Goal: Task Accomplishment & Management: Manage account settings

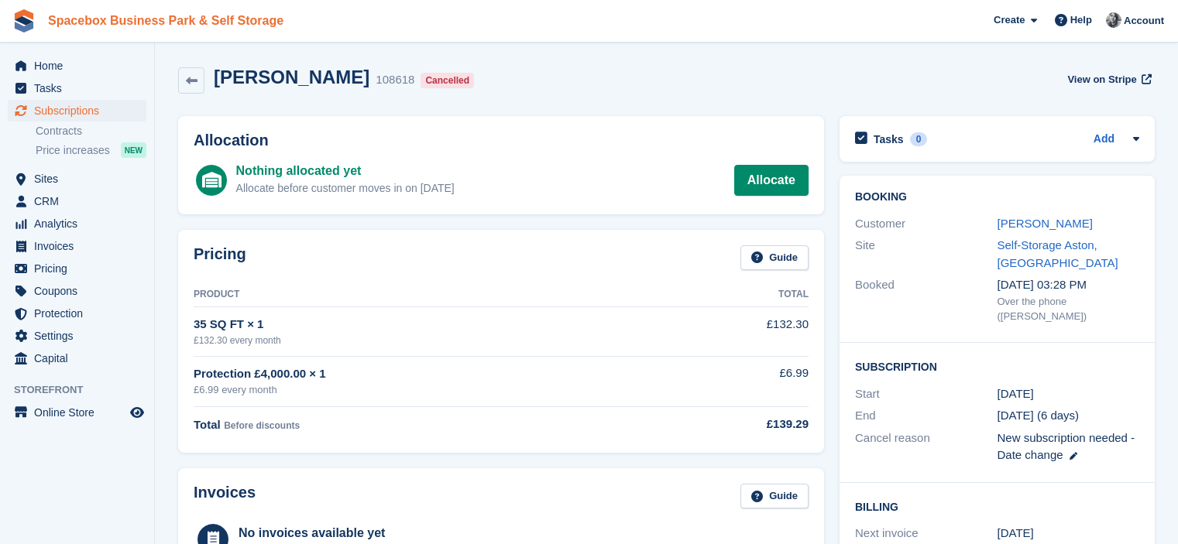
scroll to position [376, 0]
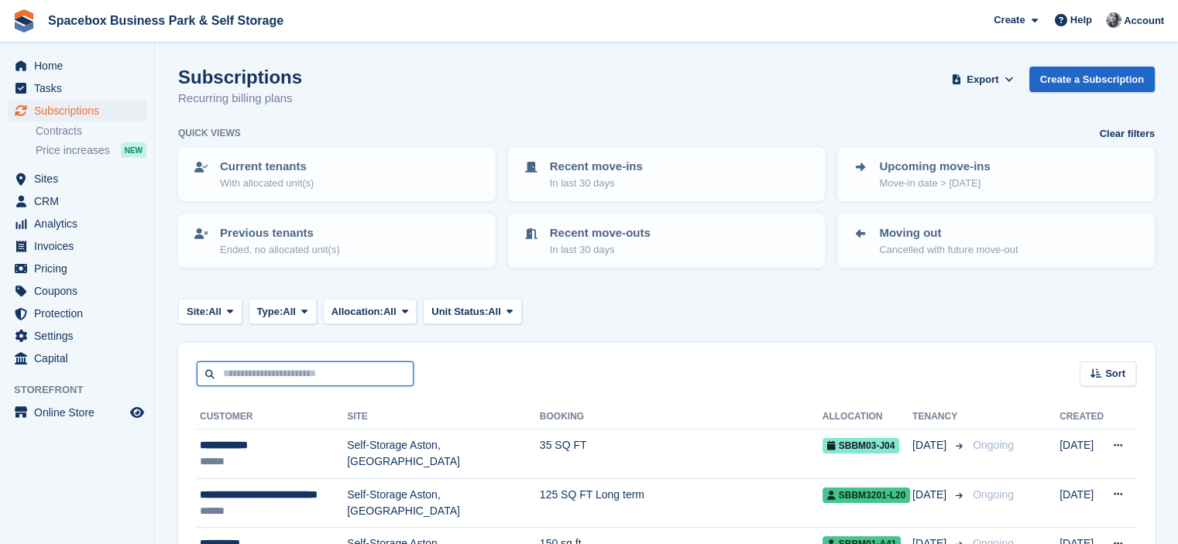
click at [314, 377] on input "text" at bounding box center [305, 375] width 217 height 26
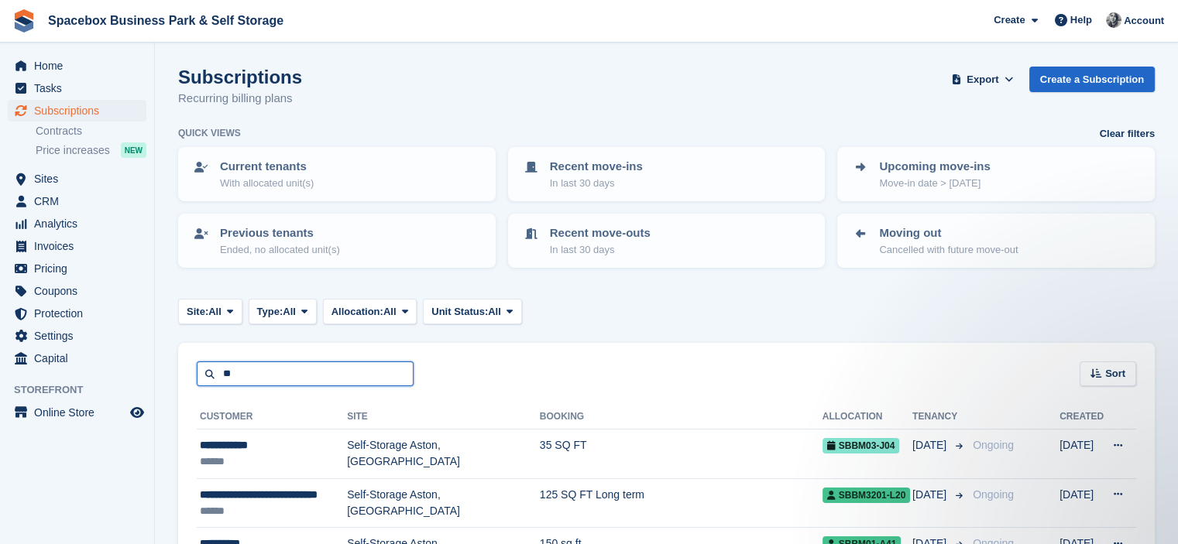
type input "*"
type input "*****"
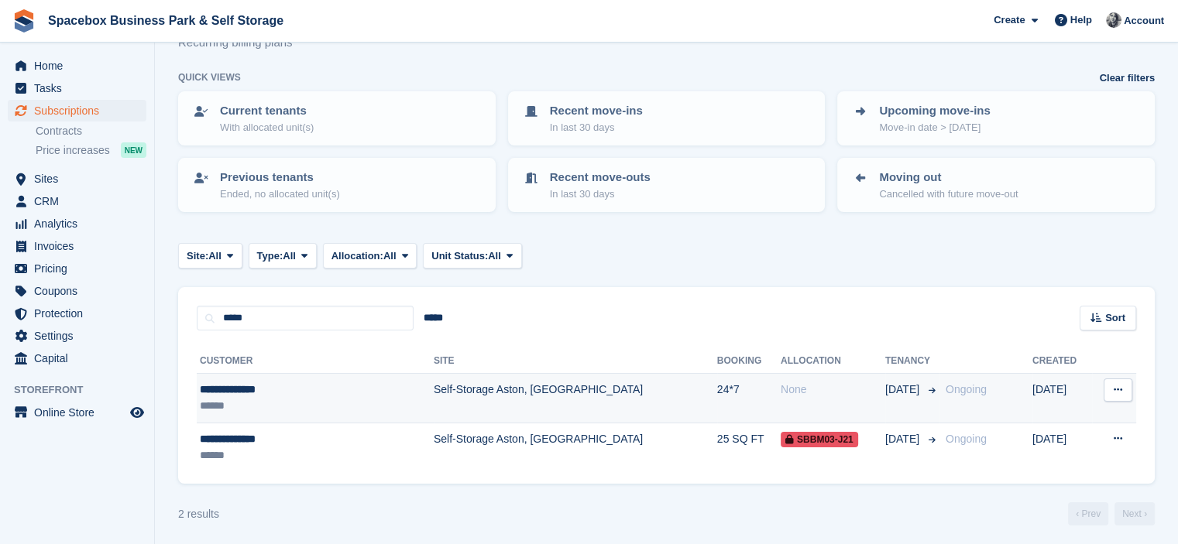
scroll to position [59, 0]
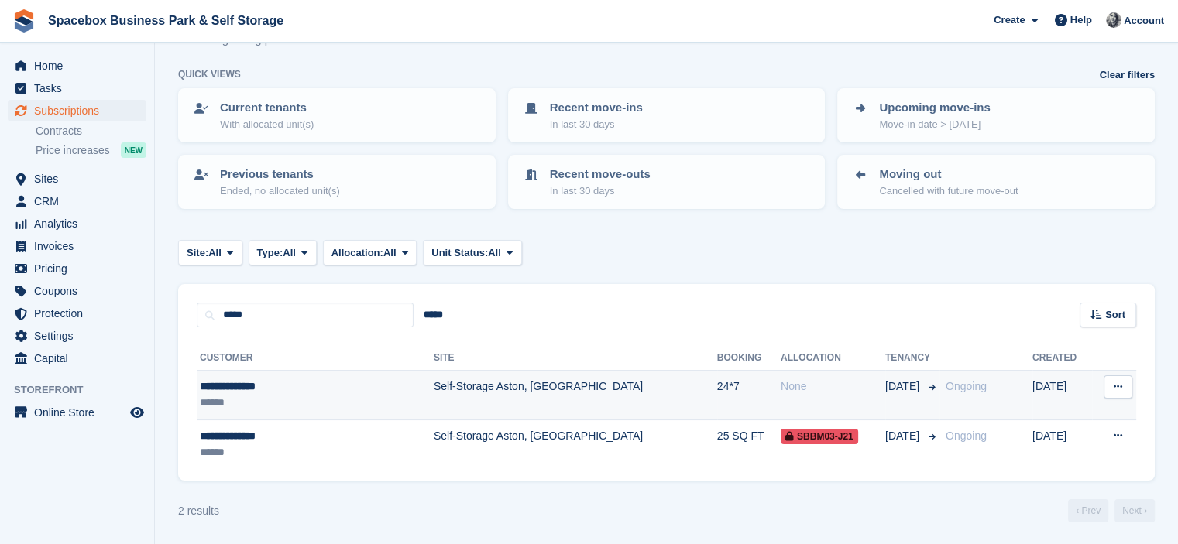
click at [495, 430] on td "Self-Storage Aston, [GEOGRAPHIC_DATA]" at bounding box center [575, 444] width 283 height 49
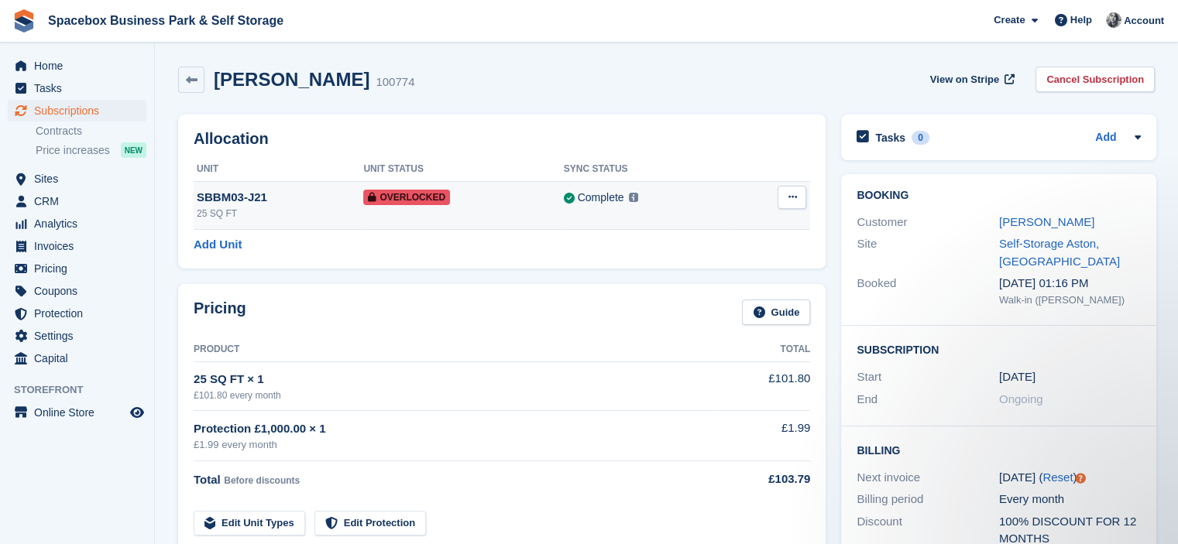
click at [791, 201] on icon at bounding box center [792, 197] width 9 height 10
click at [725, 231] on p "Remove Overlock" at bounding box center [731, 228] width 135 height 20
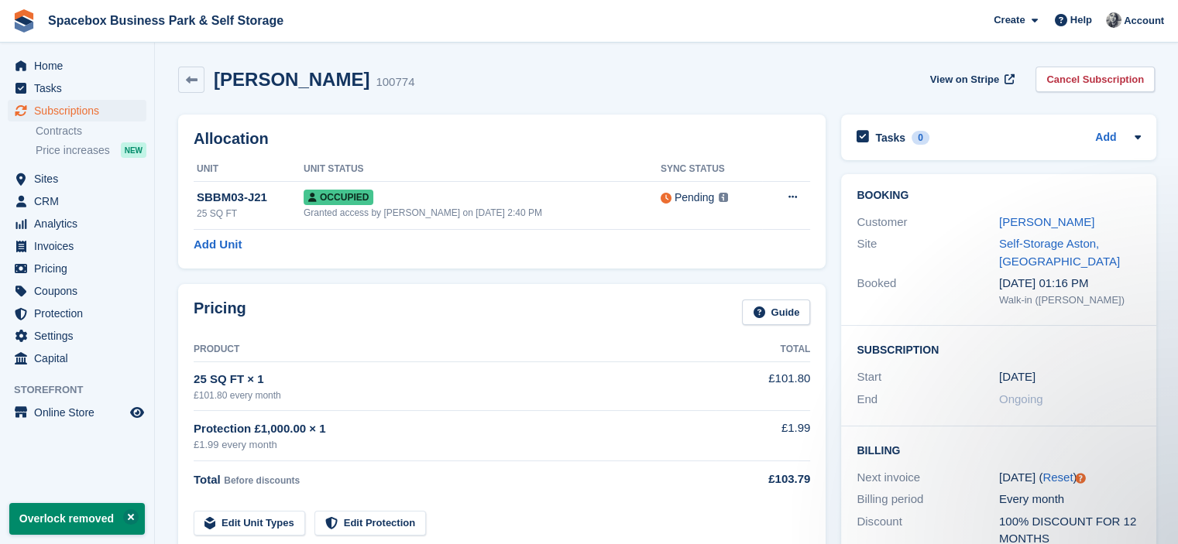
click at [607, 161] on th "Unit Status" at bounding box center [482, 169] width 357 height 25
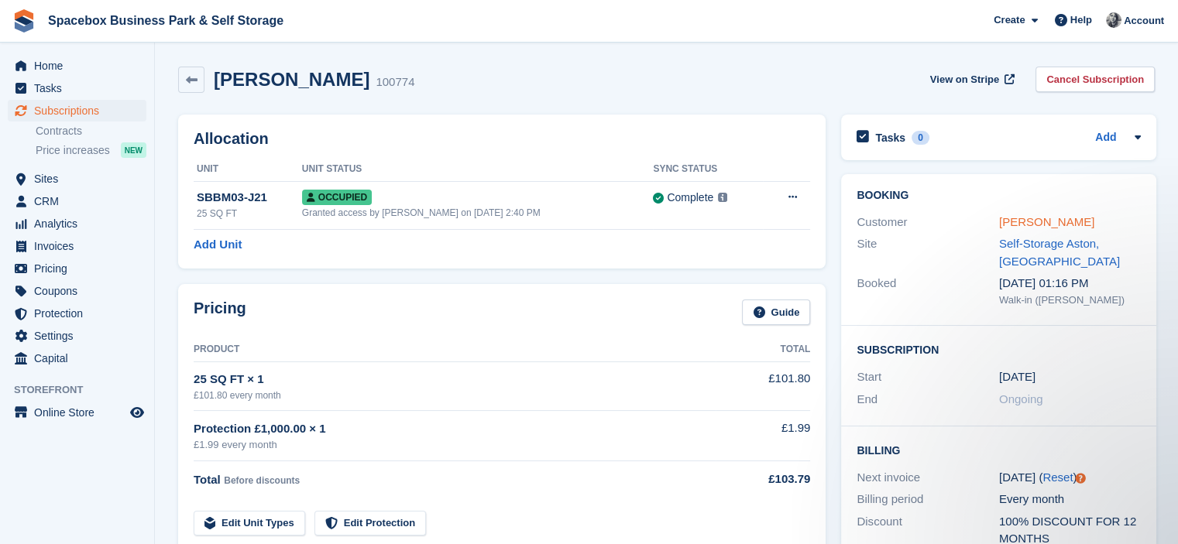
click at [1025, 225] on link "Mohammed Qasim" at bounding box center [1046, 221] width 95 height 13
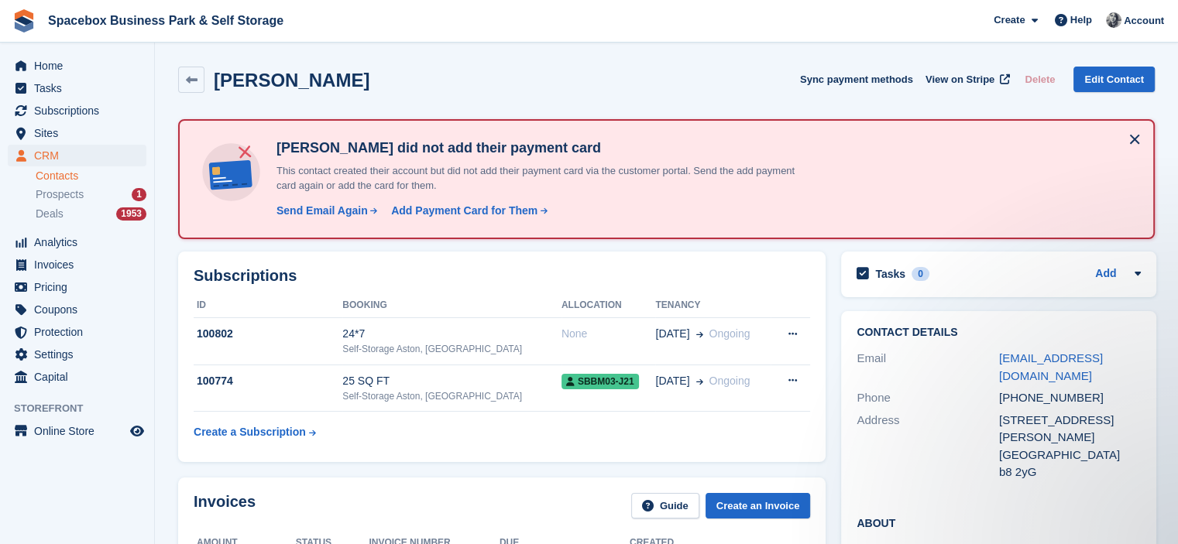
click at [1131, 139] on button at bounding box center [1134, 139] width 25 height 25
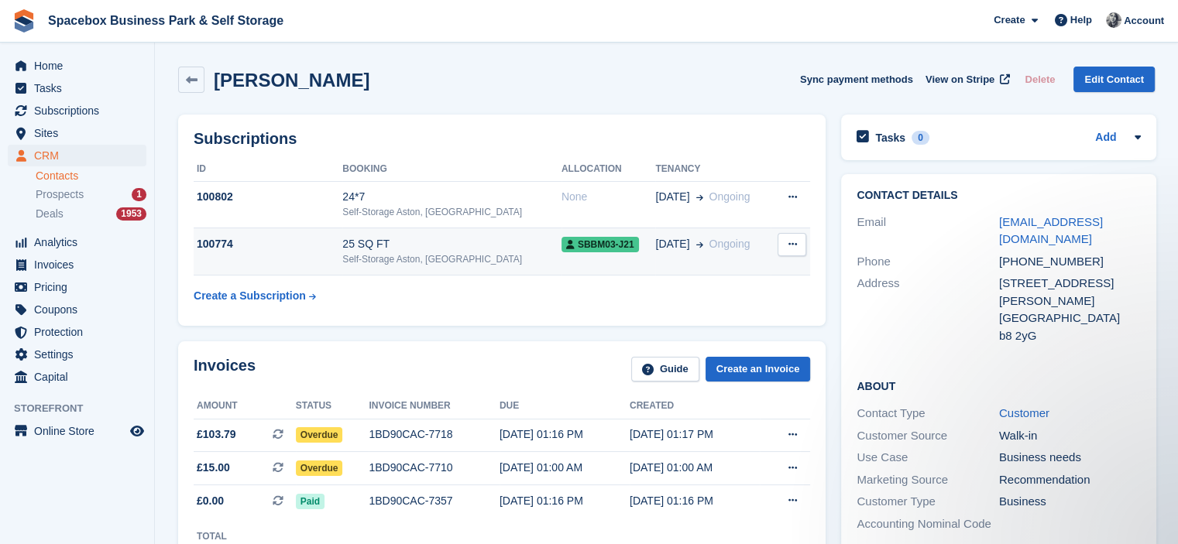
click at [505, 253] on div "Self-Storage Aston, [GEOGRAPHIC_DATA]" at bounding box center [451, 259] width 218 height 14
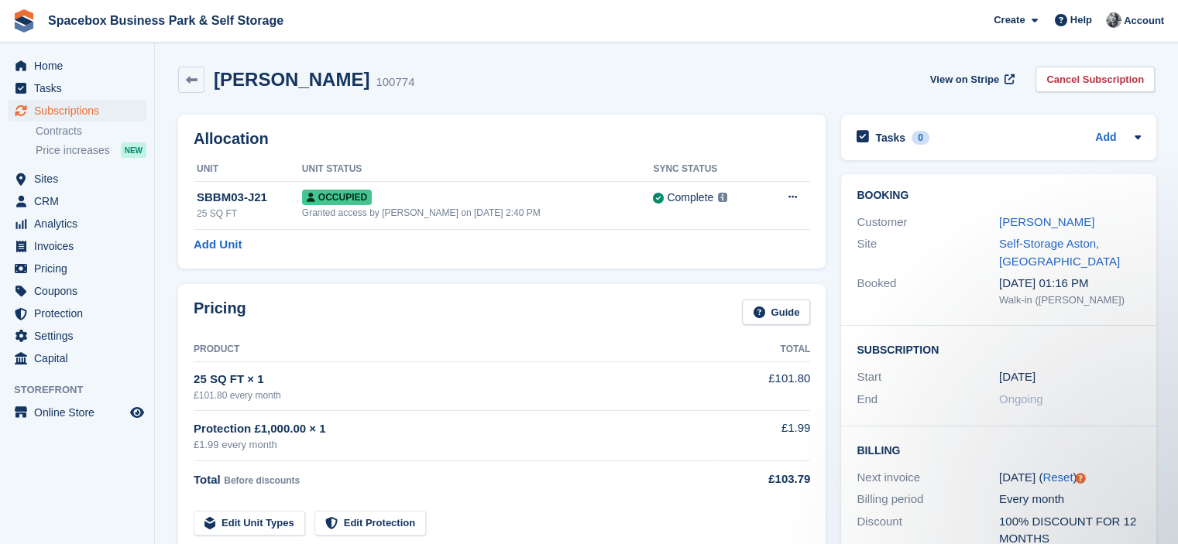
click at [438, 107] on div "Allocation Unit Unit Status Sync Status SBBM03-J21 25 SQ FT Occupied Granted ac…" at bounding box center [501, 192] width 663 height 170
